Goal: Task Accomplishment & Management: Complete application form

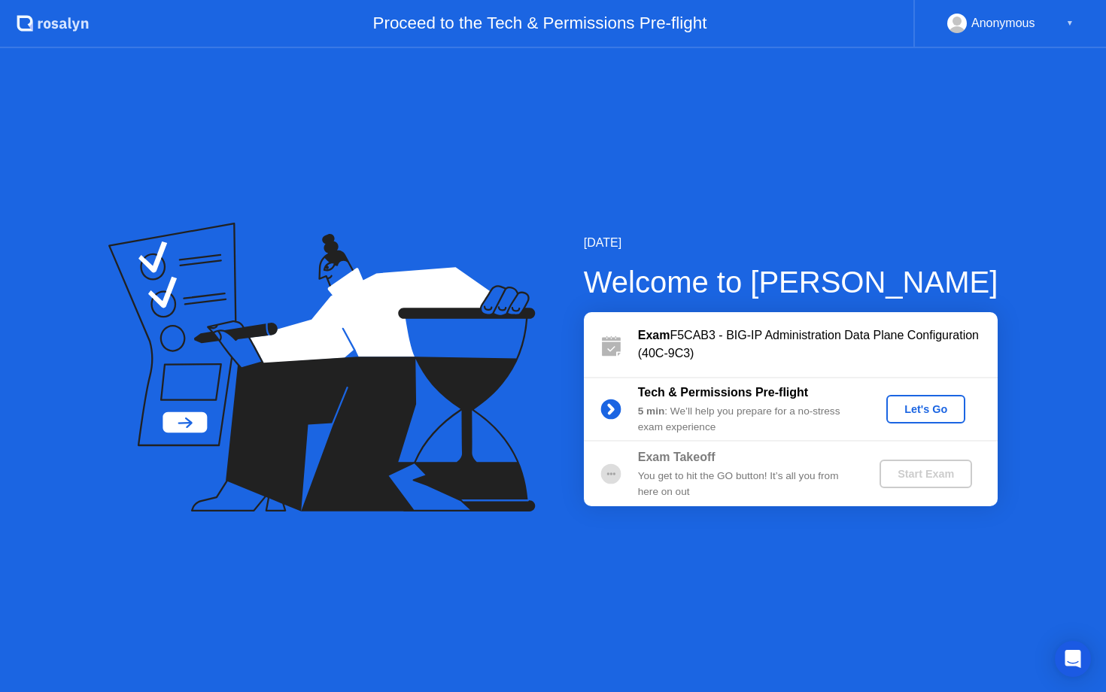
click at [925, 406] on div "Let's Go" at bounding box center [926, 409] width 67 height 12
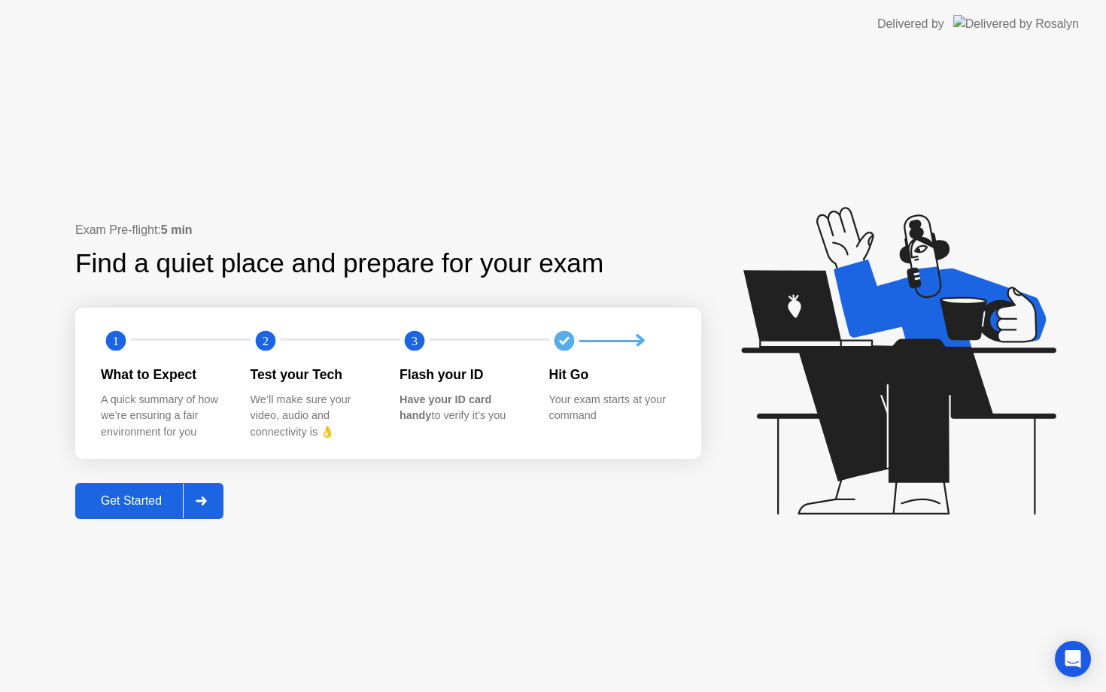
click at [159, 488] on button "Get Started" at bounding box center [149, 501] width 148 height 36
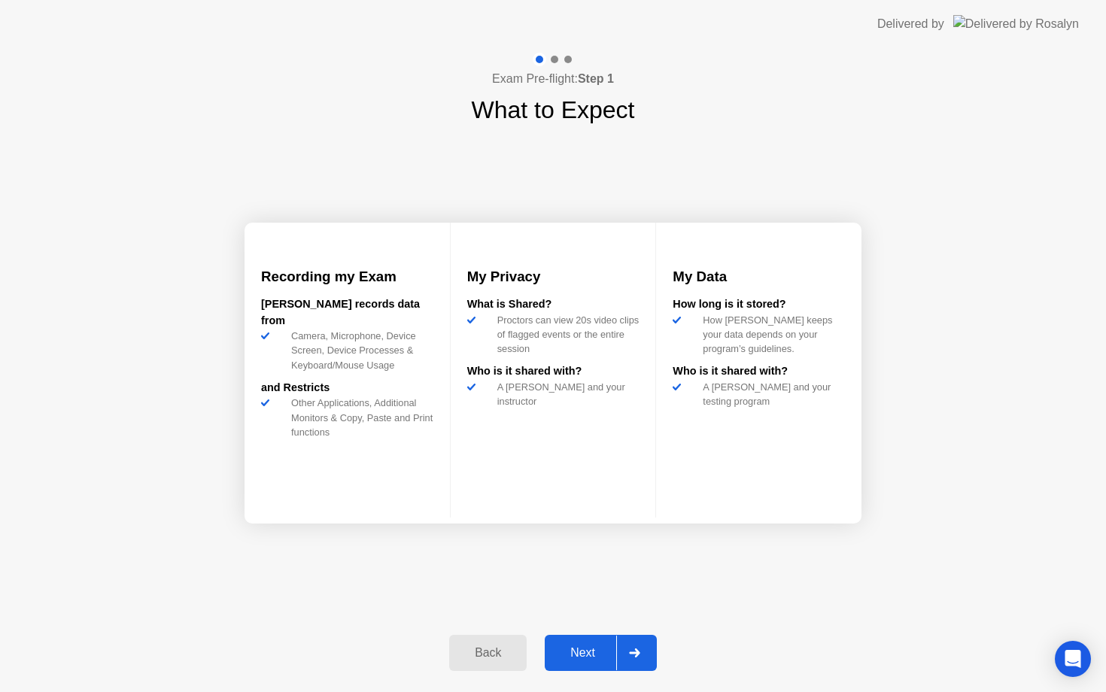
click at [589, 665] on button "Next" at bounding box center [601, 653] width 112 height 36
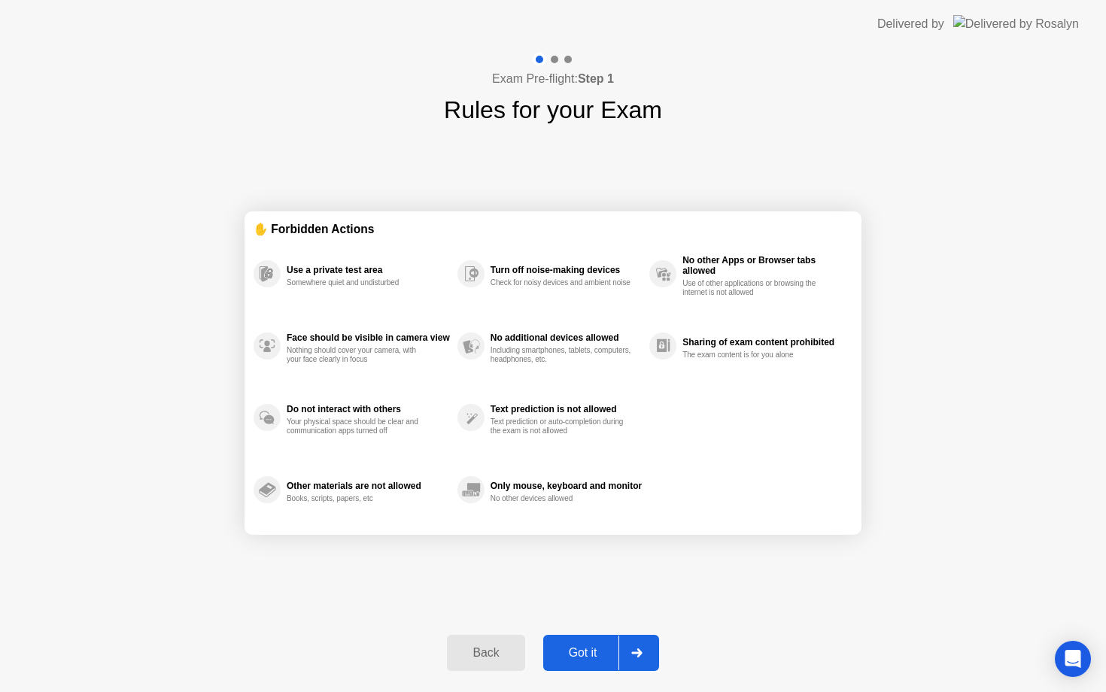
click at [595, 647] on div "Got it" at bounding box center [583, 653] width 71 height 14
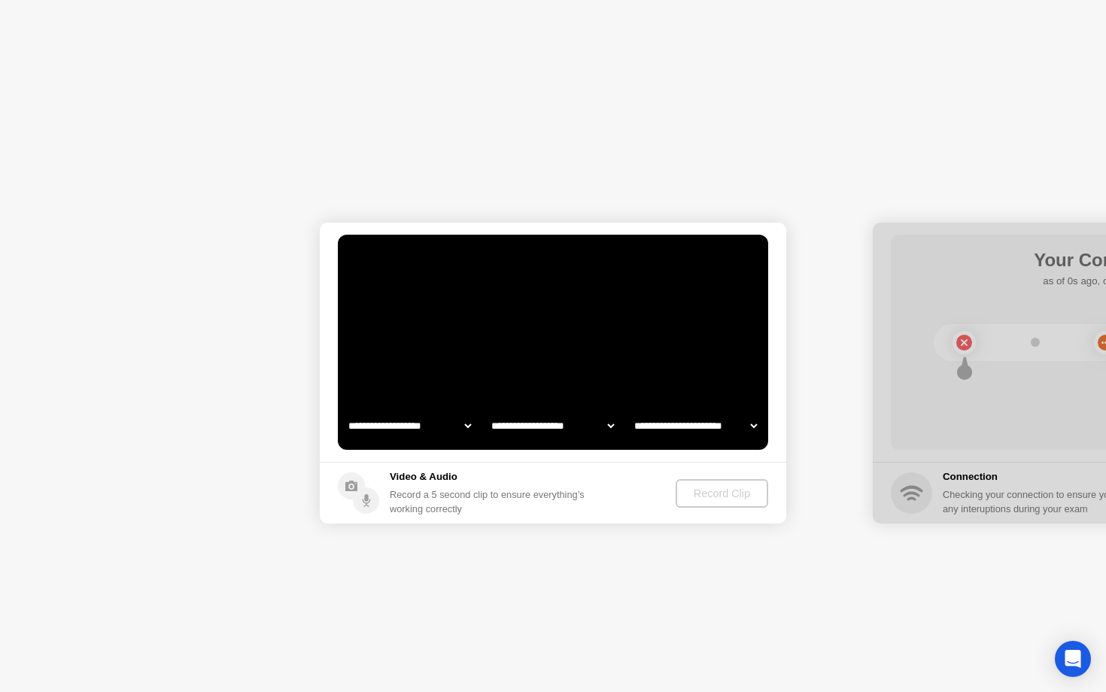
select select "**********"
select select "*******"
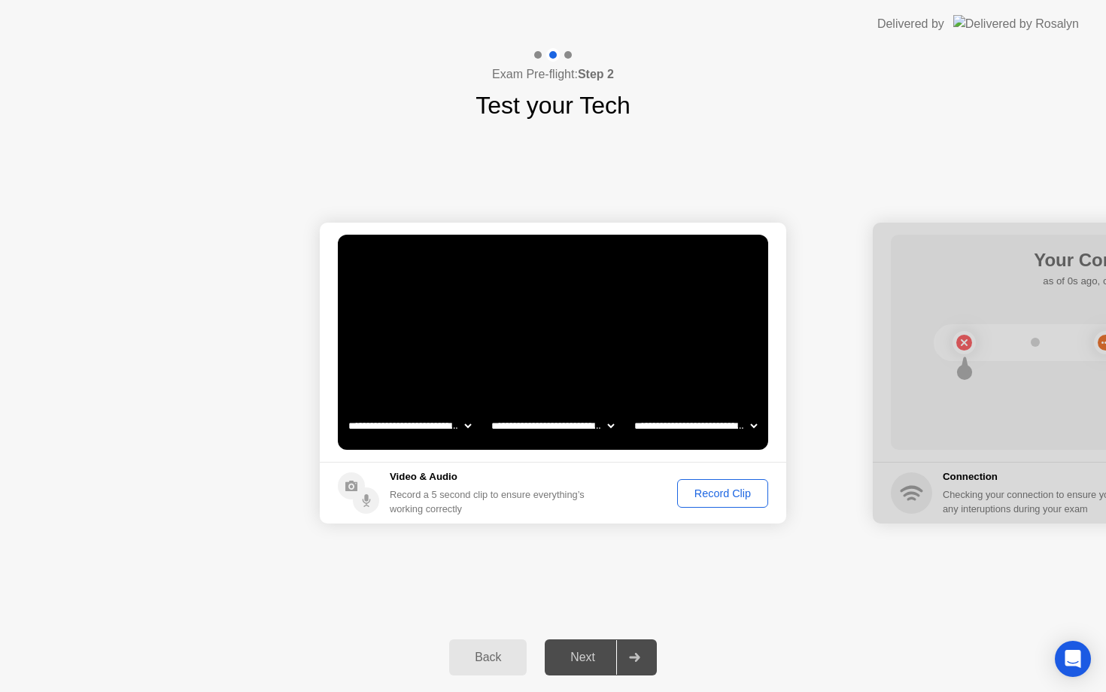
click at [708, 492] on div "Record Clip" at bounding box center [723, 494] width 81 height 12
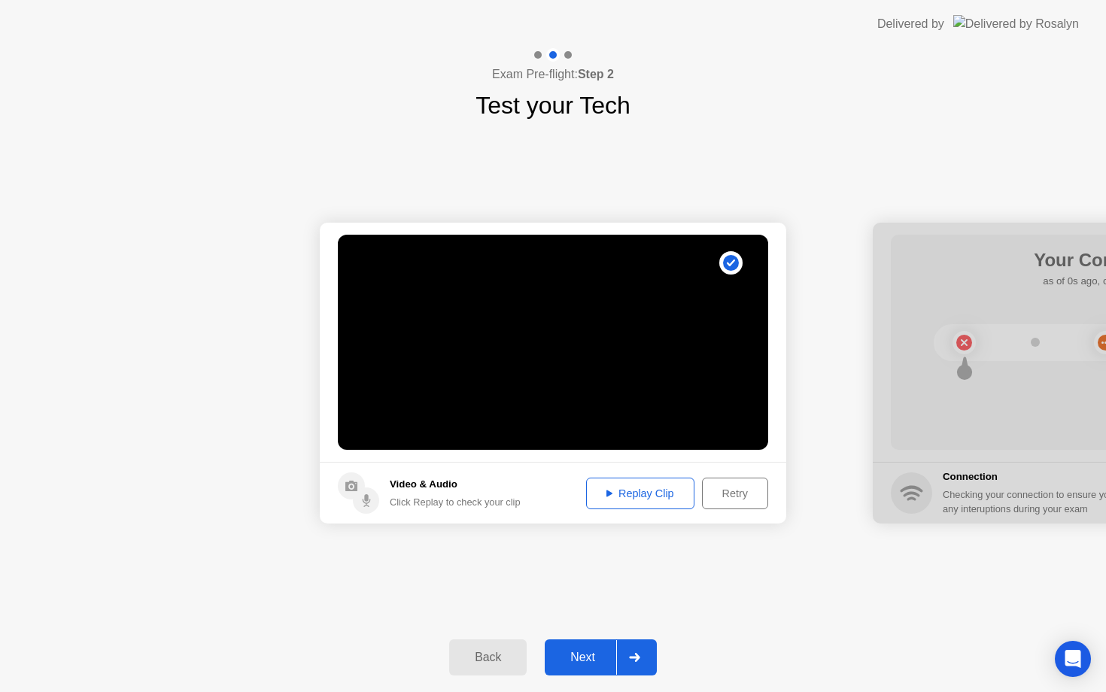
click at [584, 665] on div "Next" at bounding box center [582, 658] width 67 height 14
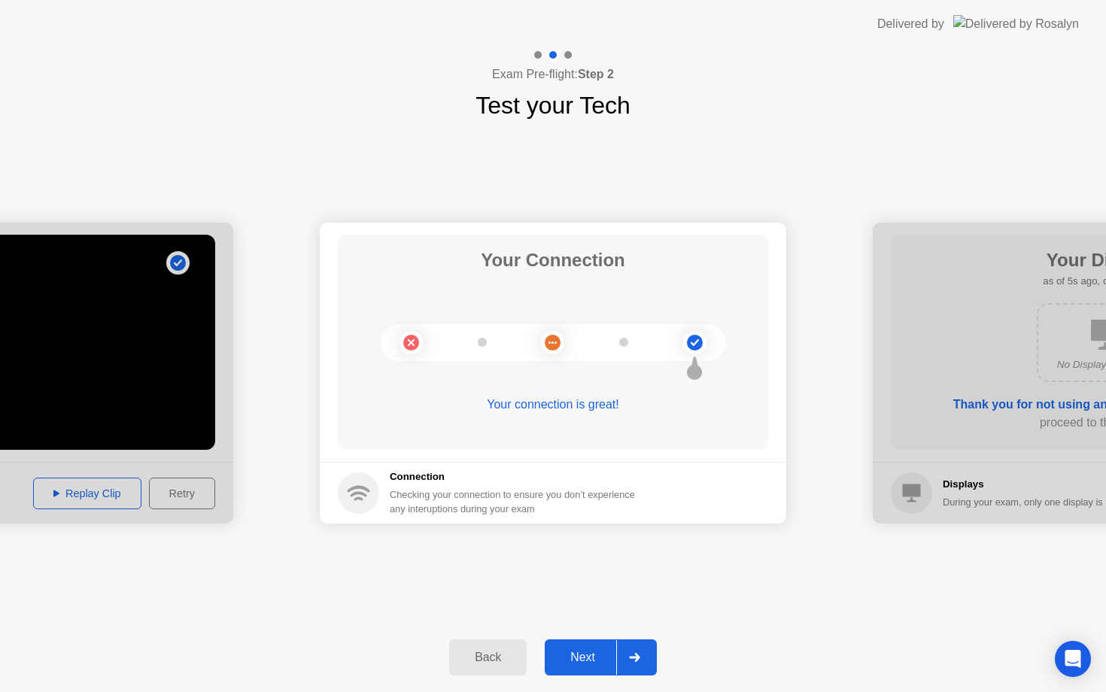
click at [598, 659] on div "Next" at bounding box center [582, 658] width 67 height 14
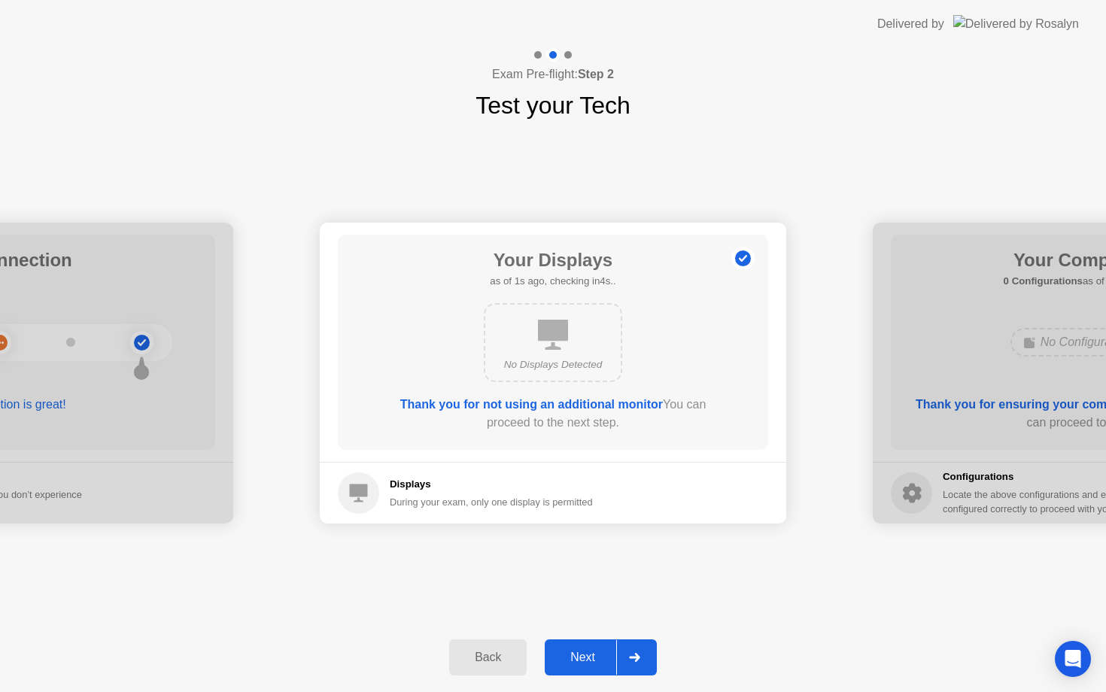
click at [598, 659] on div "Next" at bounding box center [582, 658] width 67 height 14
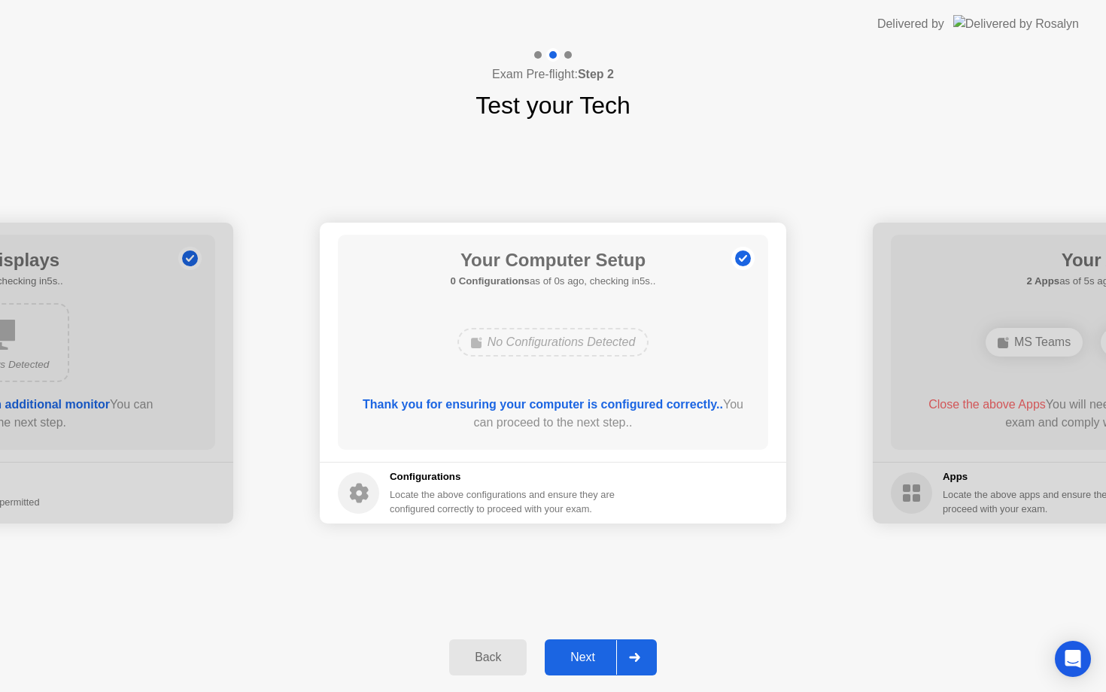
click at [598, 659] on div "Next" at bounding box center [582, 658] width 67 height 14
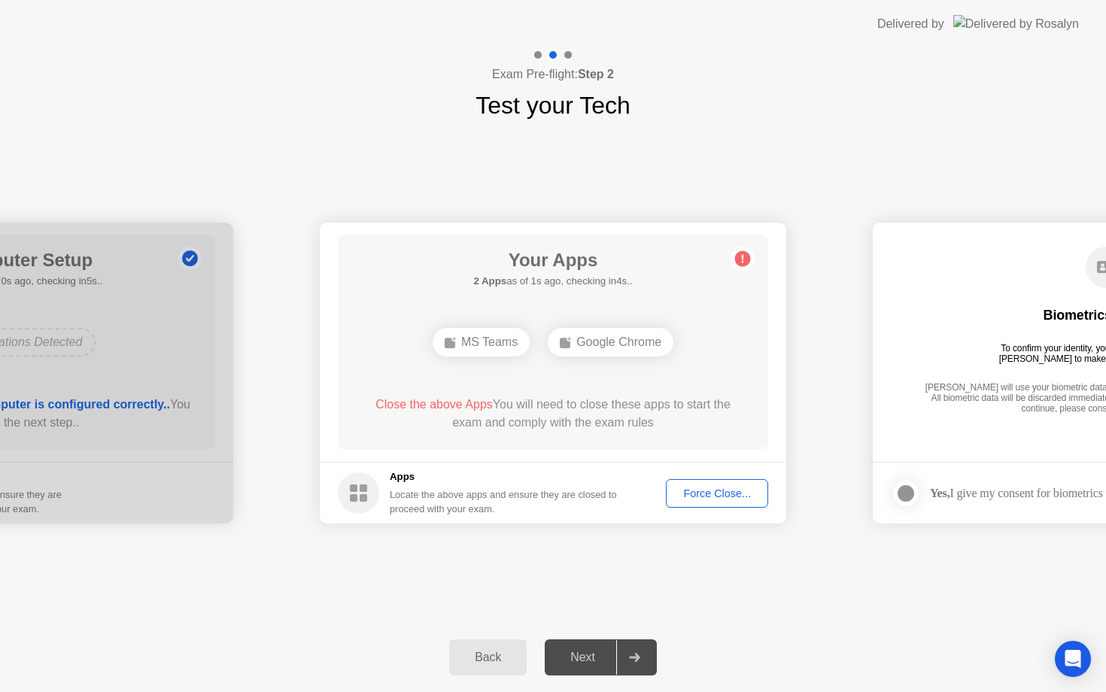
click at [711, 489] on div "Force Close..." at bounding box center [717, 494] width 92 height 12
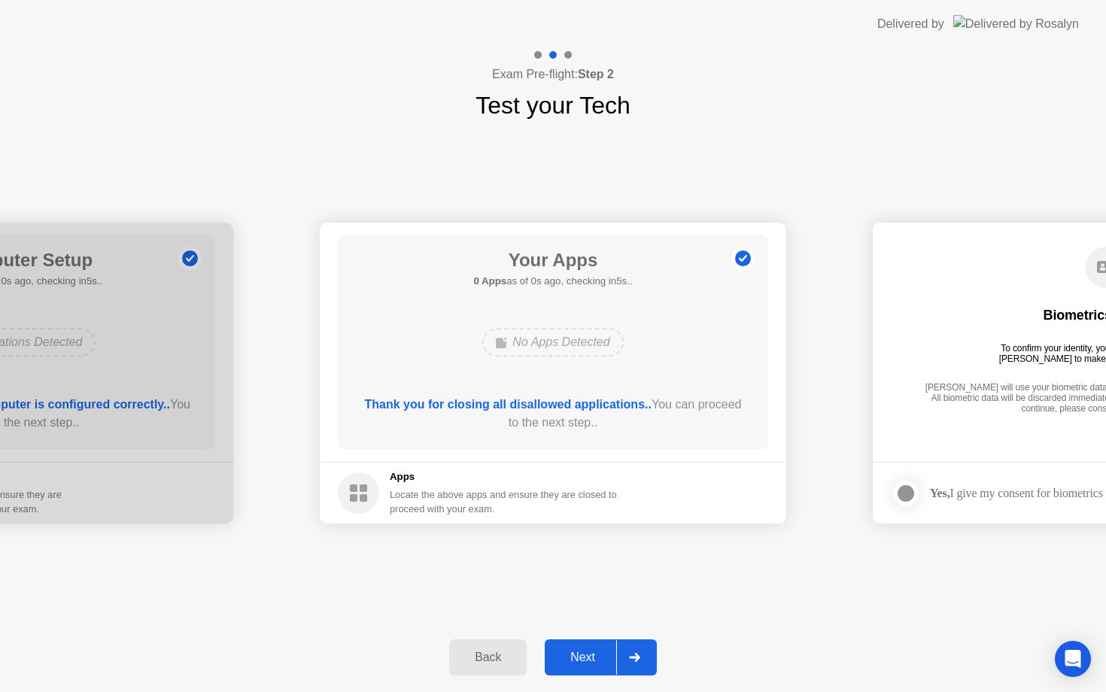
click at [583, 640] on button "Next" at bounding box center [601, 658] width 112 height 36
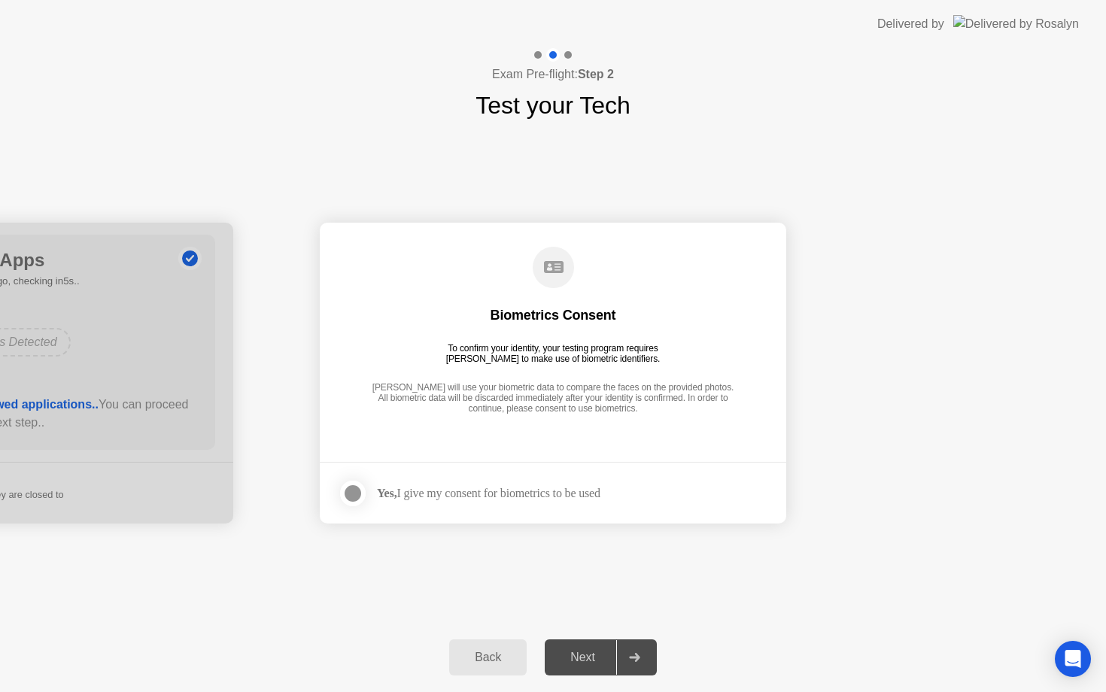
click at [357, 488] on div at bounding box center [353, 494] width 18 height 18
click at [592, 658] on div "Next" at bounding box center [582, 658] width 67 height 14
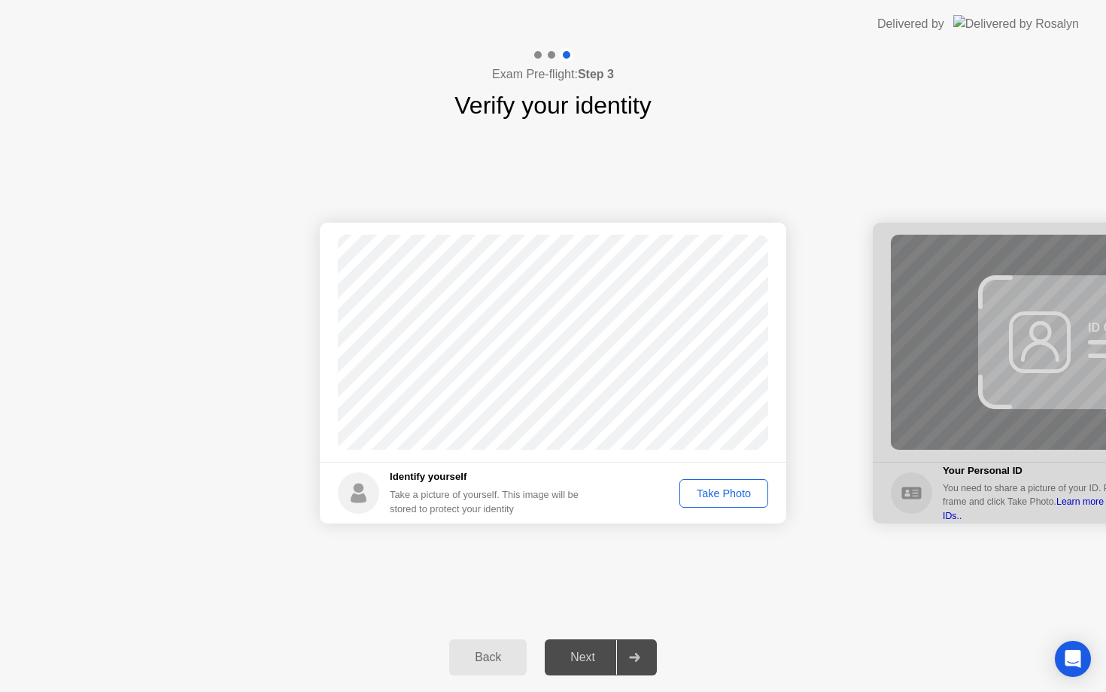
click at [722, 491] on div "Take Photo" at bounding box center [724, 494] width 78 height 12
click at [588, 673] on button "Next" at bounding box center [601, 658] width 112 height 36
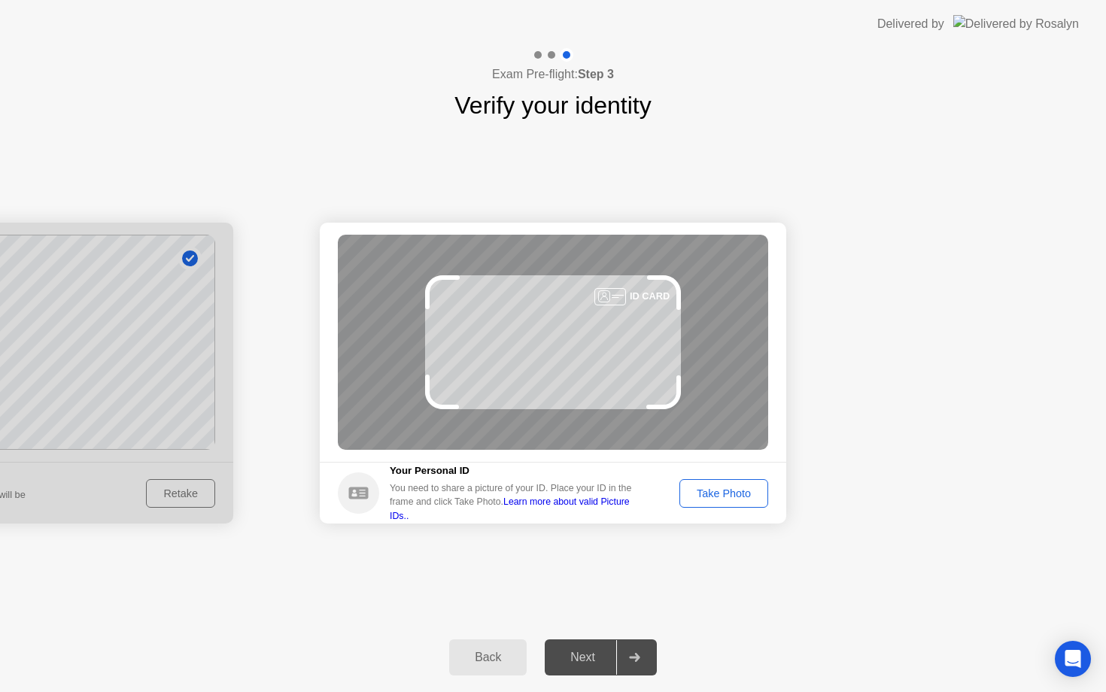
click at [704, 497] on div "Take Photo" at bounding box center [724, 494] width 78 height 12
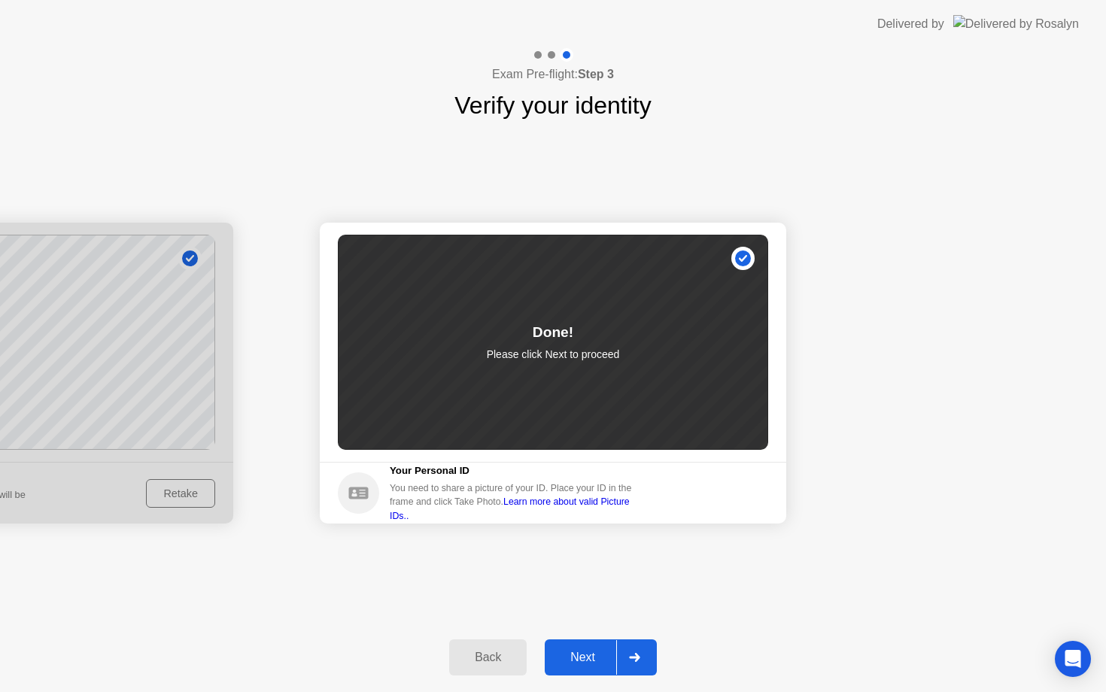
click at [576, 667] on button "Next" at bounding box center [601, 658] width 112 height 36
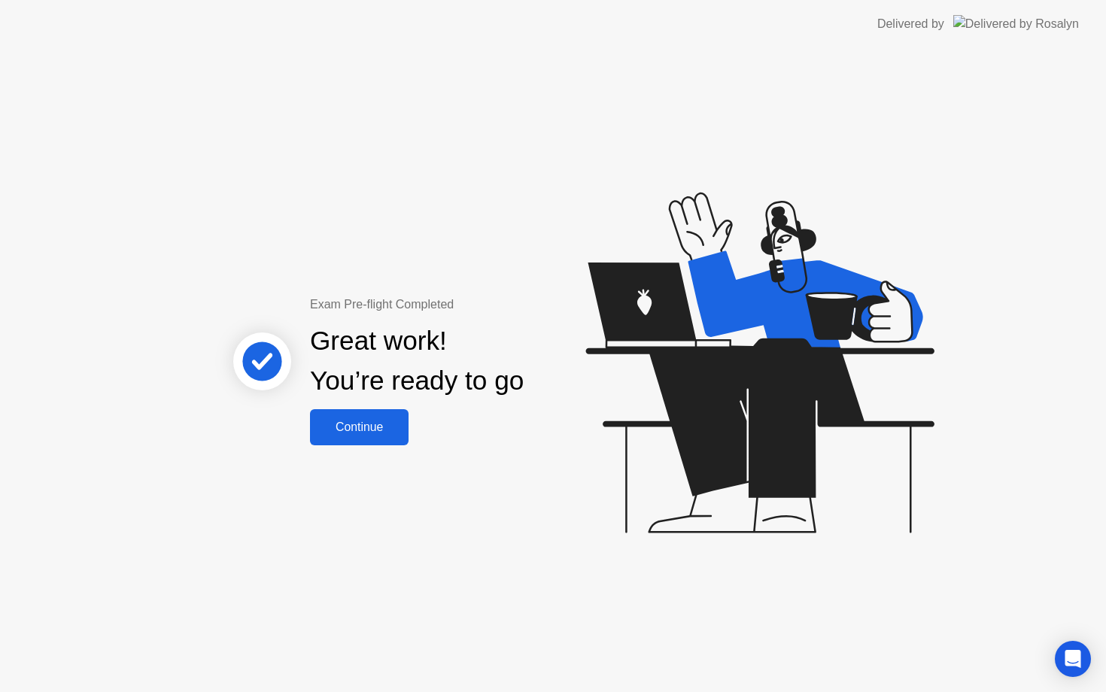
click at [364, 432] on div "Continue" at bounding box center [360, 428] width 90 height 14
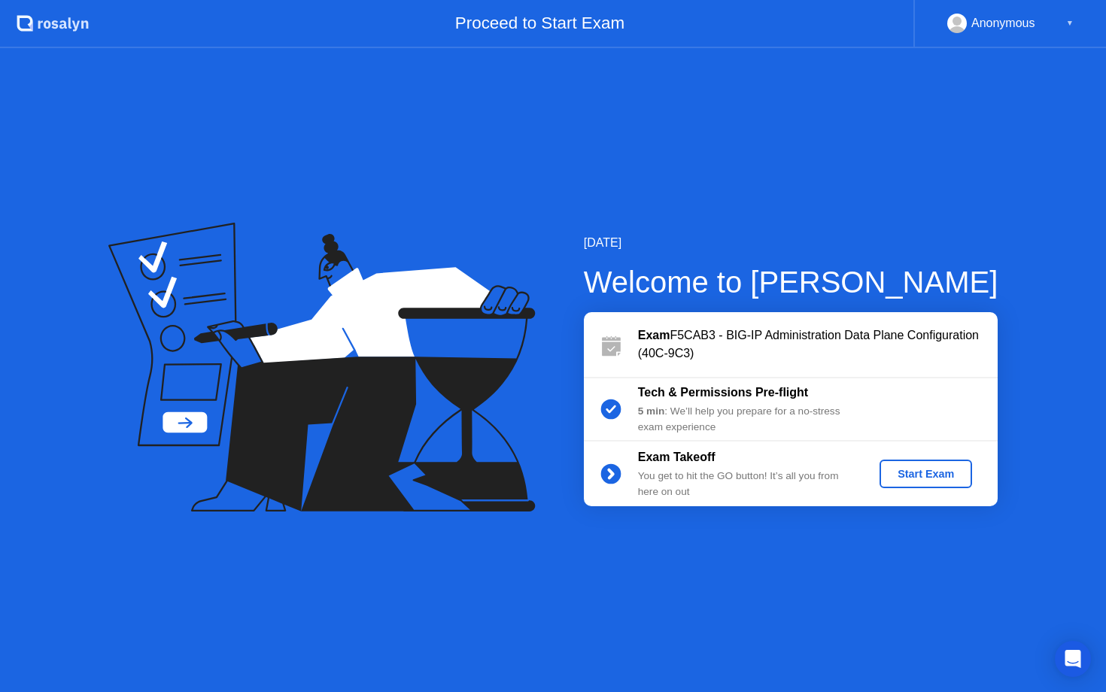
click at [925, 471] on div "Start Exam" at bounding box center [926, 474] width 81 height 12
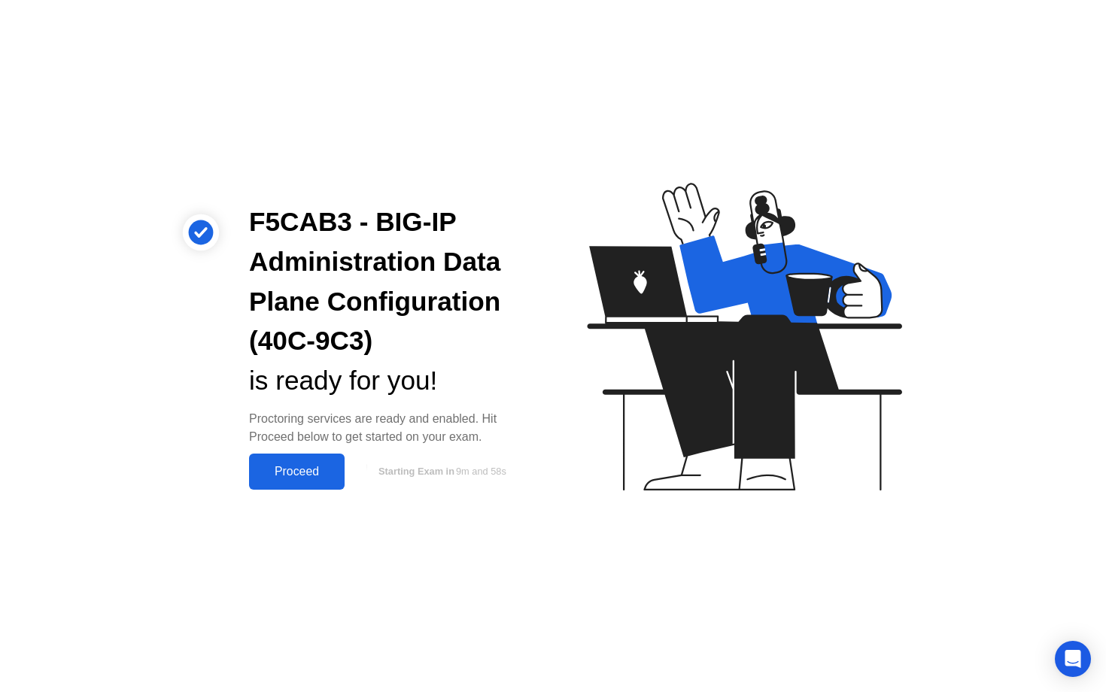
click at [309, 473] on div "Proceed" at bounding box center [297, 472] width 87 height 14
